Goal: Check status: Check status

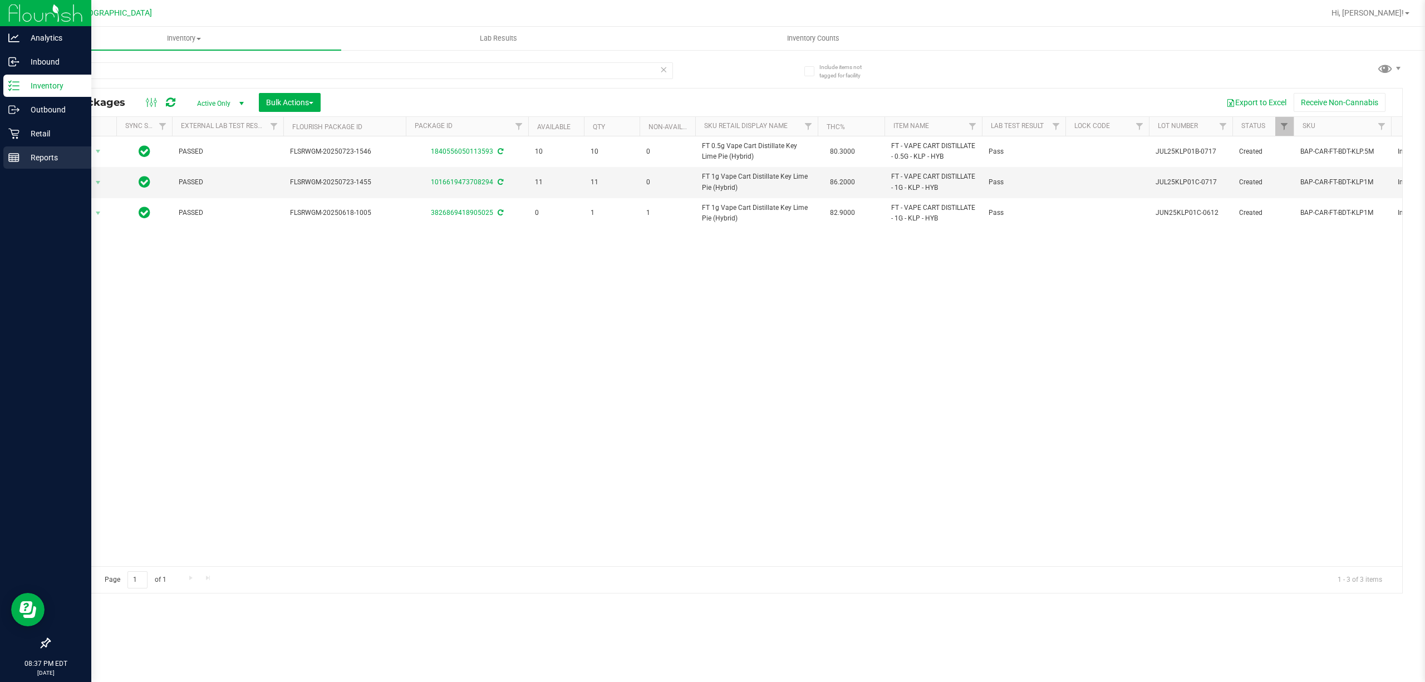
type input "klp"
click at [10, 148] on div "Reports" at bounding box center [47, 157] width 88 height 22
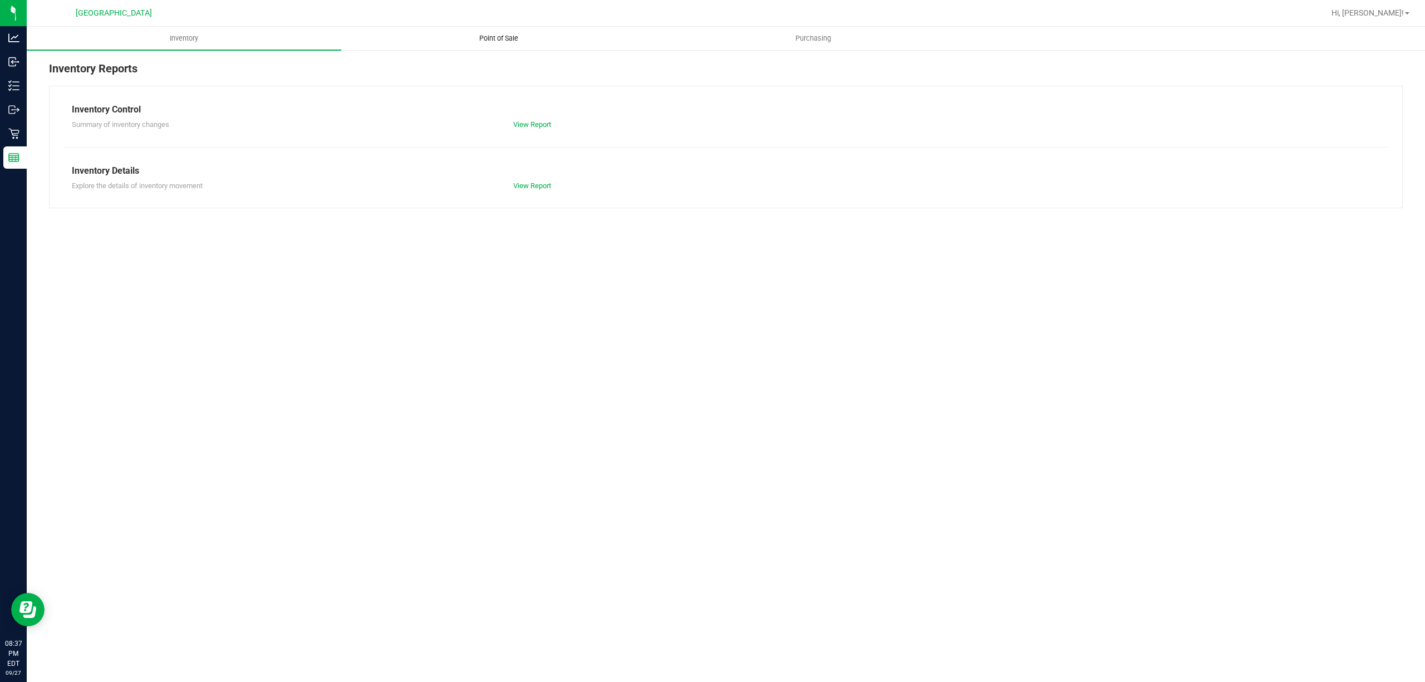
click at [464, 37] on span "Point of Sale" at bounding box center [498, 38] width 69 height 10
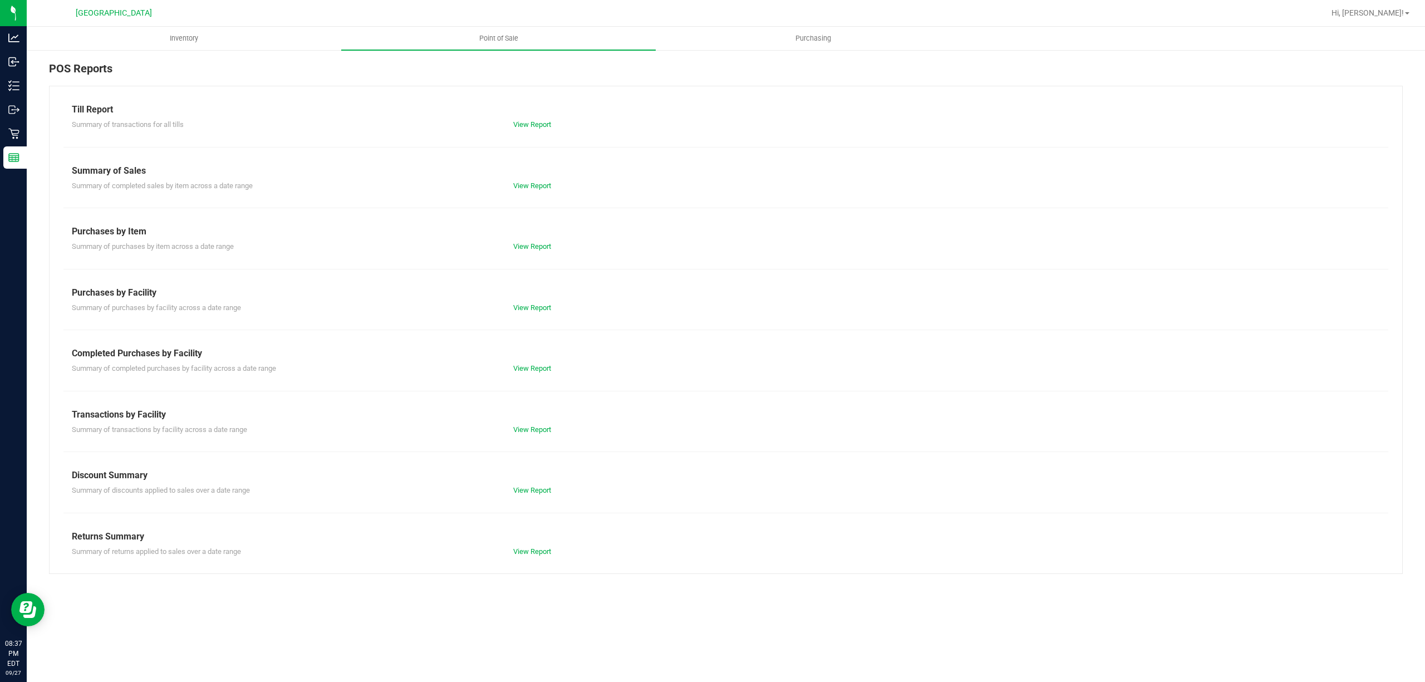
click at [522, 363] on div "View Report" at bounding box center [615, 368] width 221 height 11
click at [521, 368] on link "View Report" at bounding box center [532, 368] width 38 height 8
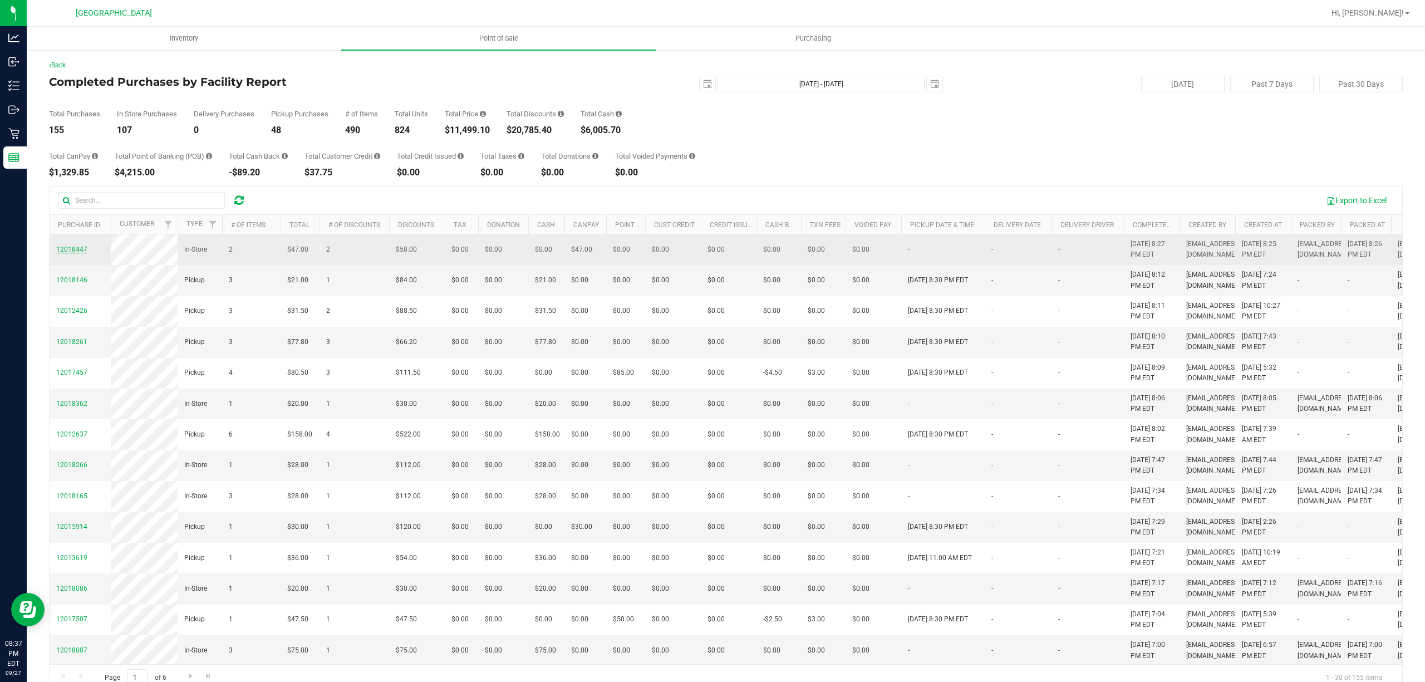
click at [72, 253] on span "12018447" at bounding box center [71, 249] width 31 height 8
